Goal: Use online tool/utility: Utilize a website feature to perform a specific function

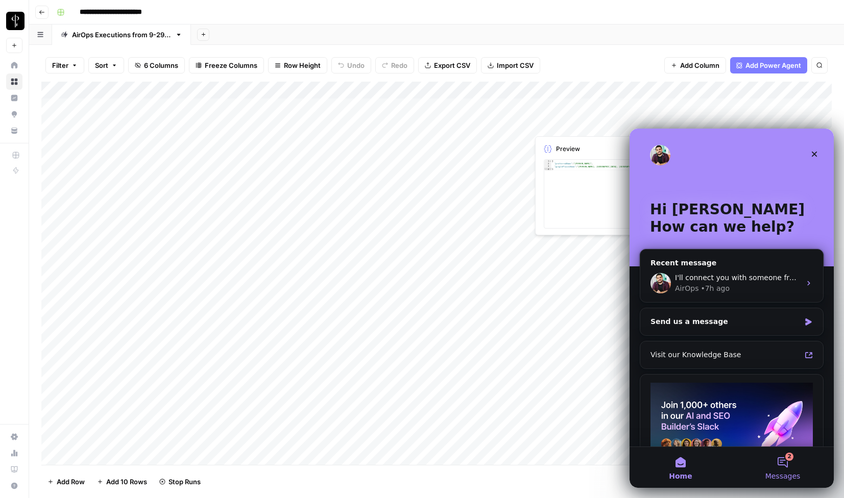
click at [787, 463] on button "2 Messages" at bounding box center [783, 467] width 102 height 41
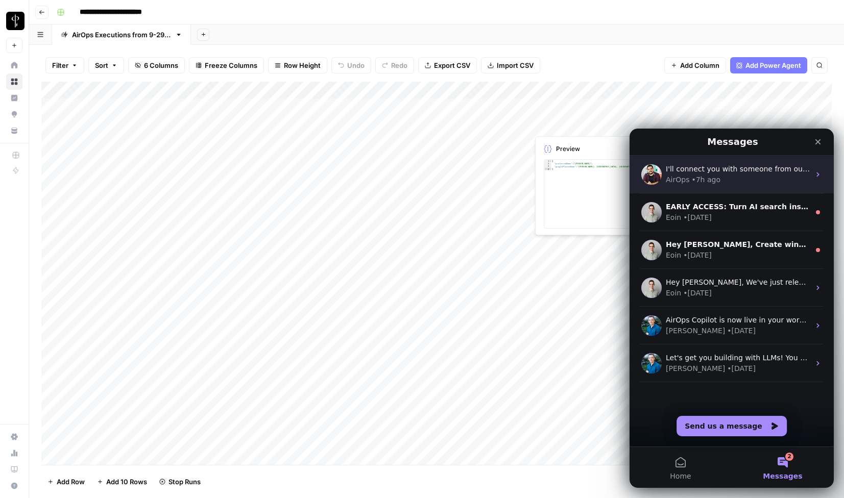
click at [743, 178] on div "AirOps • 7h ago" at bounding box center [738, 180] width 144 height 11
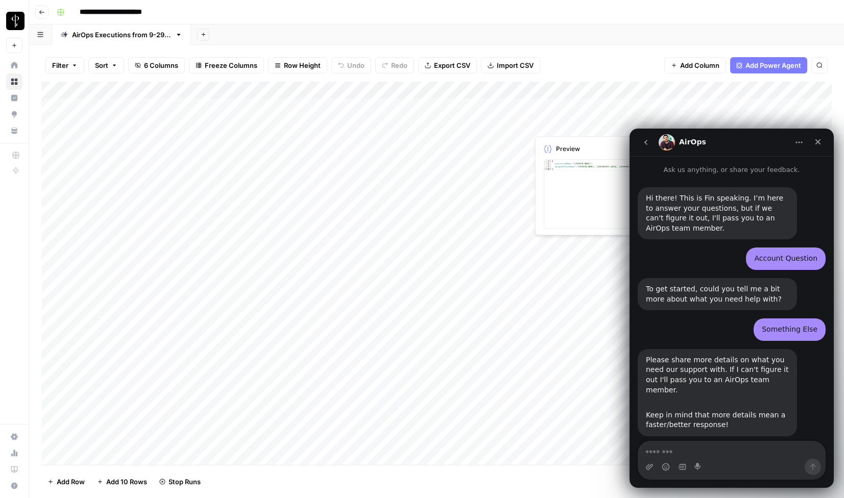
scroll to position [472, 0]
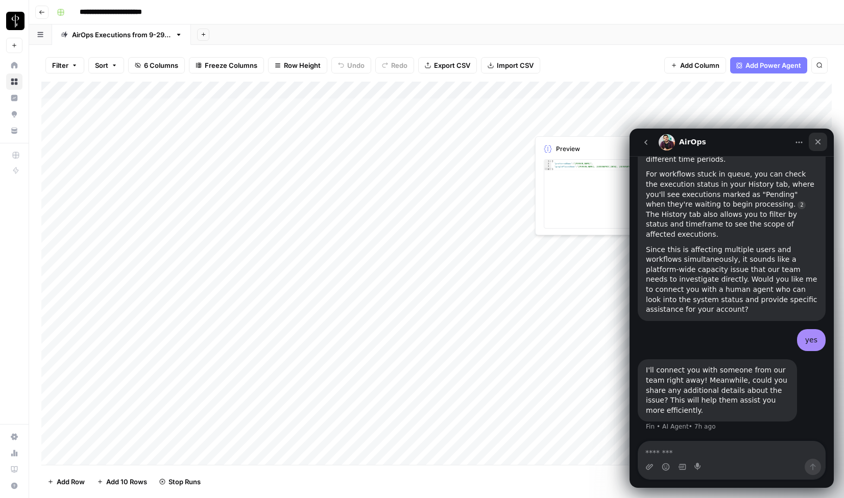
click at [818, 139] on icon "Close" at bounding box center [818, 142] width 8 height 8
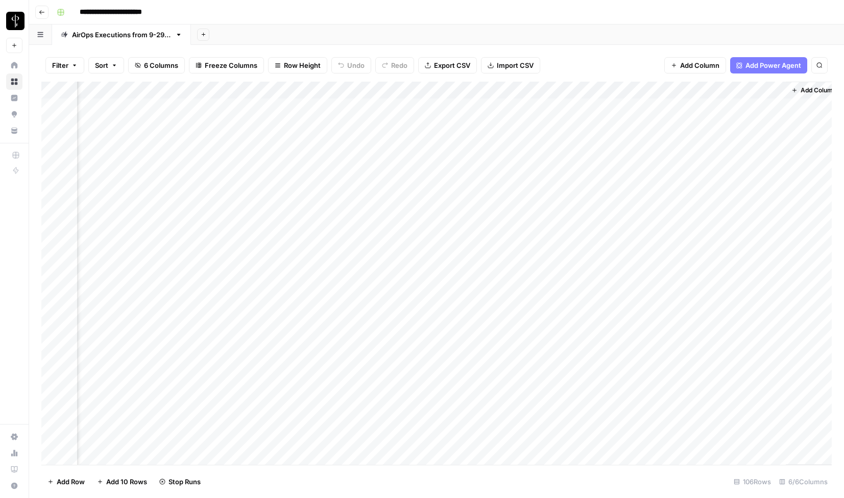
scroll to position [0, 130]
click at [664, 107] on div "Add Column" at bounding box center [436, 273] width 790 height 383
click at [764, 109] on div "Add Column" at bounding box center [436, 273] width 790 height 383
click at [664, 106] on div "Add Column" at bounding box center [436, 273] width 790 height 383
click at [765, 107] on div "Add Column" at bounding box center [436, 273] width 790 height 383
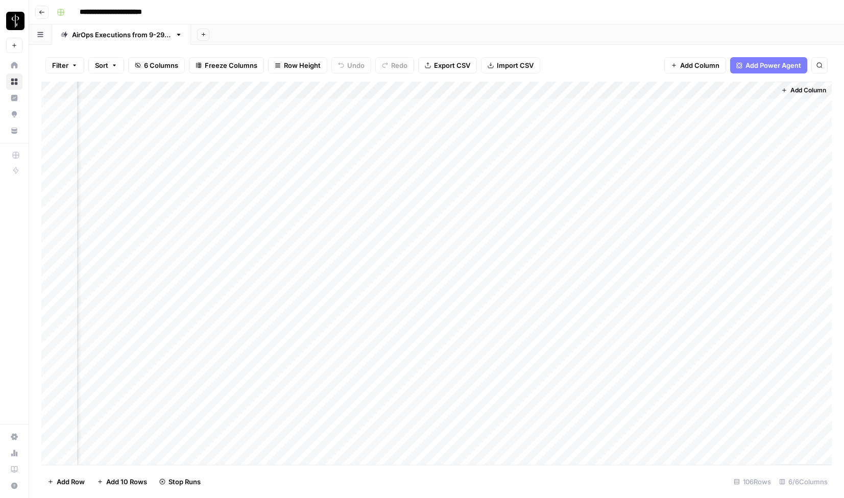
click at [655, 91] on div "Add Column" at bounding box center [436, 273] width 790 height 383
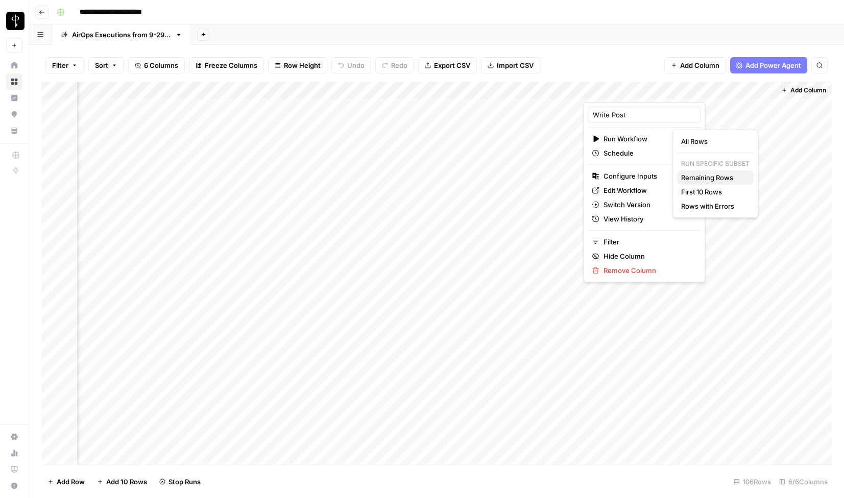
click at [707, 180] on span "Remaining Rows" at bounding box center [713, 178] width 64 height 10
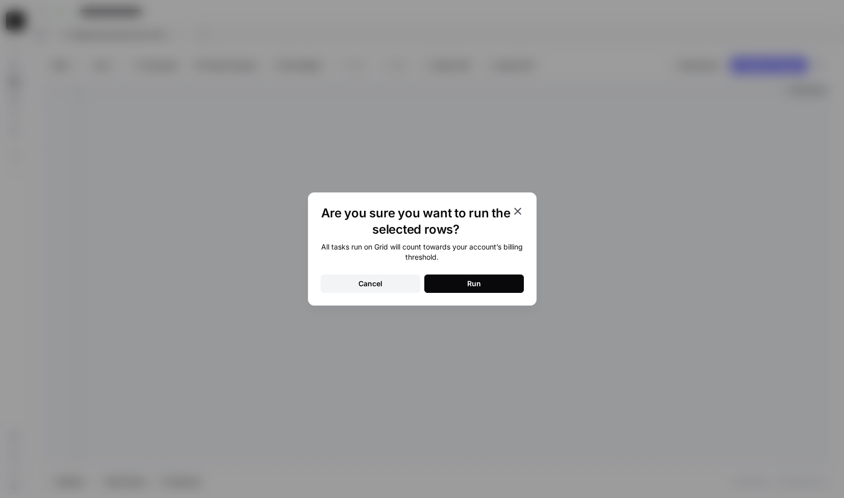
click at [486, 286] on button "Run" at bounding box center [474, 284] width 100 height 18
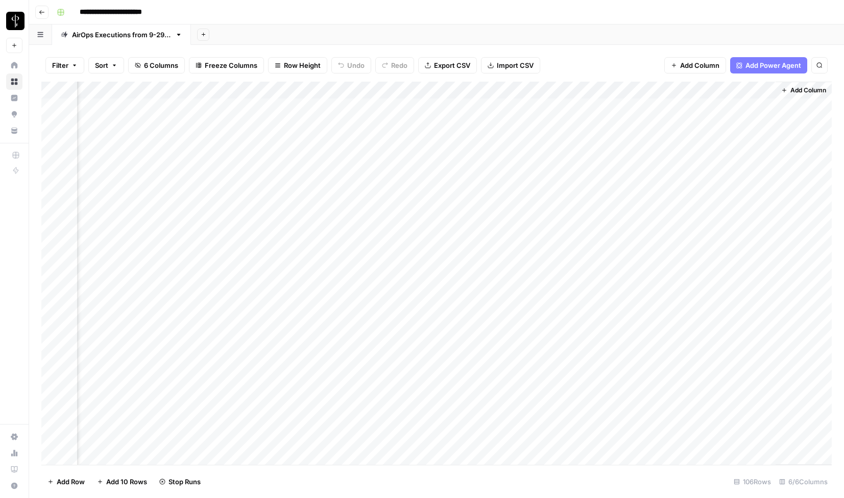
click at [754, 92] on div "Add Column" at bounding box center [436, 273] width 790 height 383
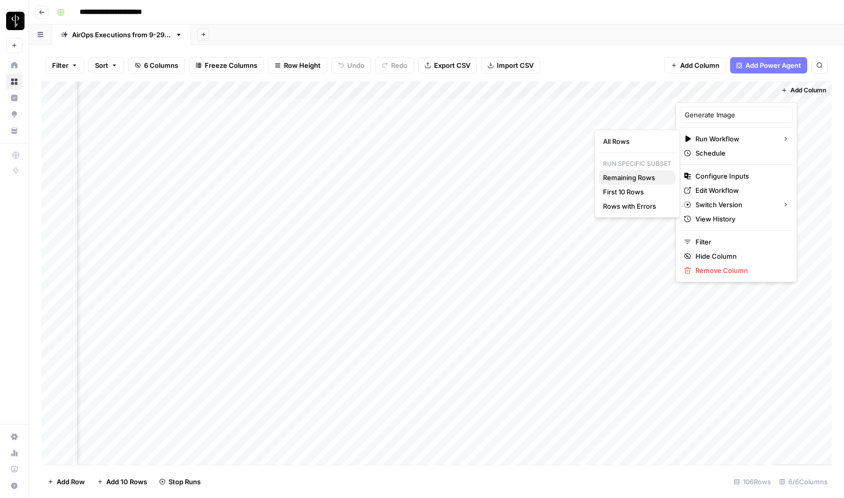
click at [659, 177] on span "Remaining Rows" at bounding box center [635, 178] width 64 height 10
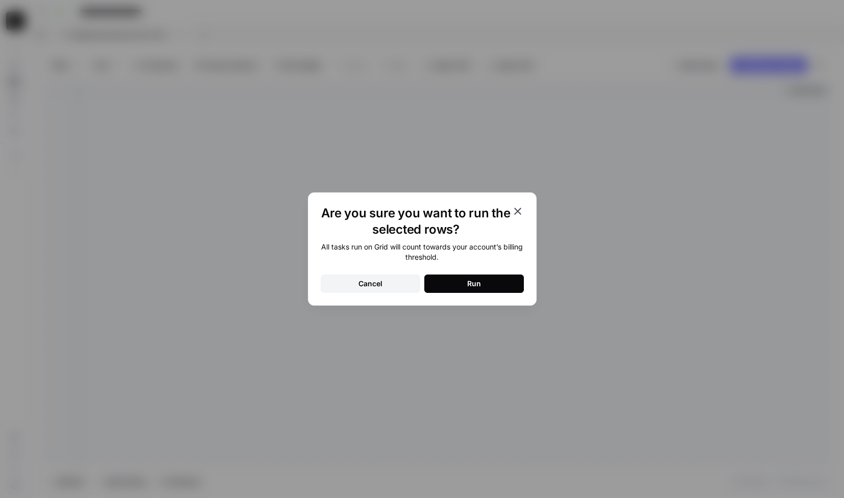
click at [490, 284] on button "Run" at bounding box center [474, 284] width 100 height 18
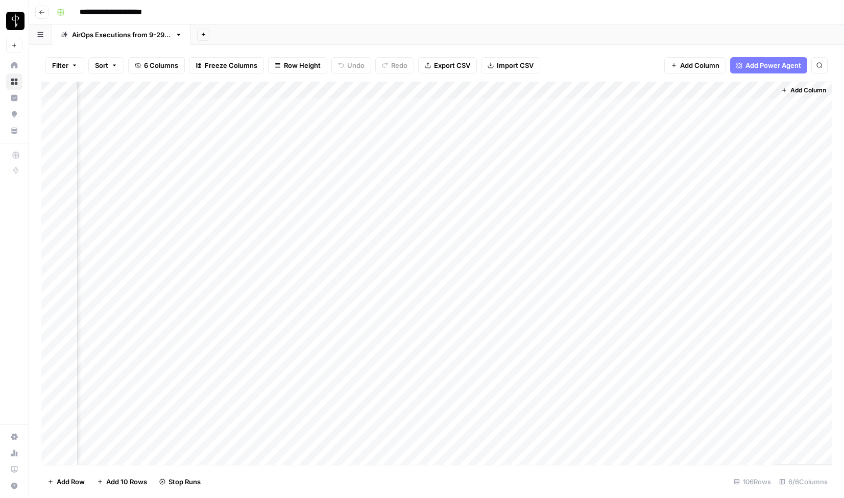
click at [667, 90] on div "Add Column" at bounding box center [436, 273] width 790 height 383
